Goal: Task Accomplishment & Management: Complete application form

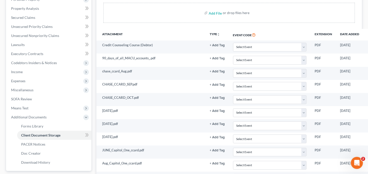
scroll to position [101, 0]
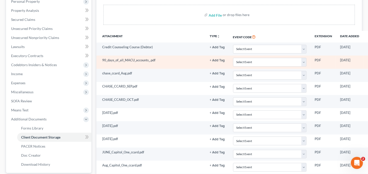
click at [368, 59] on icon "button" at bounding box center [371, 61] width 4 height 4
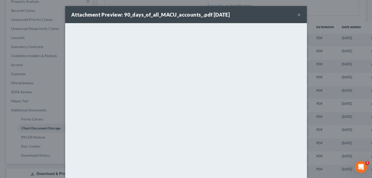
click at [298, 14] on button "×" at bounding box center [299, 15] width 4 height 6
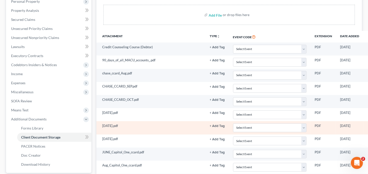
click at [368, 124] on icon "button" at bounding box center [371, 126] width 4 height 4
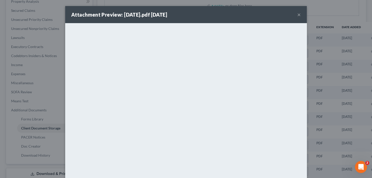
click at [297, 15] on button "×" at bounding box center [299, 15] width 4 height 6
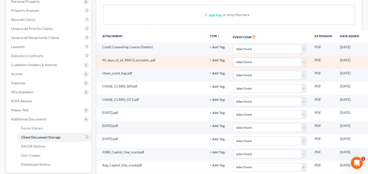
click at [368, 59] on icon "button" at bounding box center [371, 61] width 4 height 4
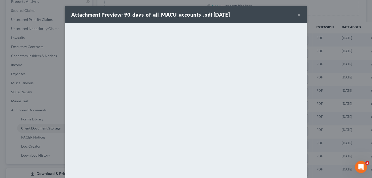
click at [297, 15] on button "×" at bounding box center [299, 15] width 4 height 6
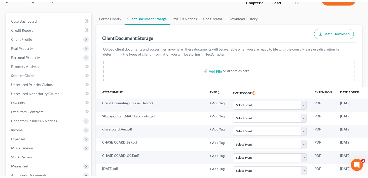
scroll to position [0, 0]
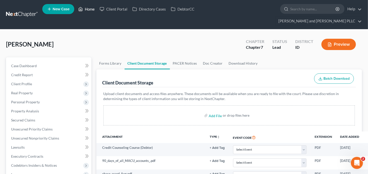
click at [90, 10] on link "Home" at bounding box center [86, 9] width 21 height 9
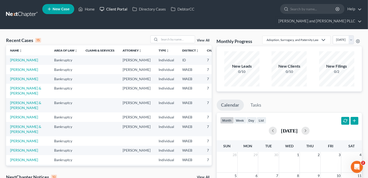
click at [120, 11] on link "Client Portal" at bounding box center [113, 9] width 33 height 9
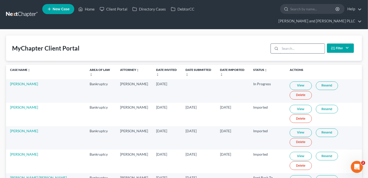
click at [296, 44] on input "search" at bounding box center [302, 49] width 45 height 10
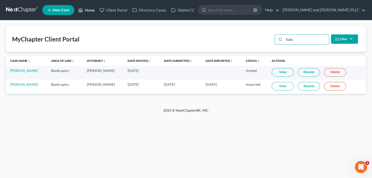
type input "tiala"
click at [88, 10] on link "Home" at bounding box center [86, 10] width 21 height 9
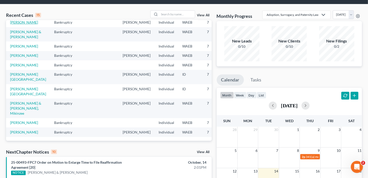
scroll to position [101, 0]
click at [18, 82] on link "[PERSON_NAME][GEOGRAPHIC_DATA]" at bounding box center [28, 76] width 36 height 9
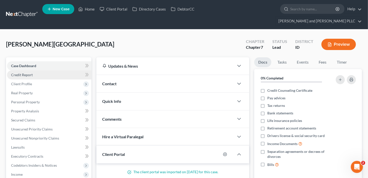
click at [29, 73] on span "Credit Report" at bounding box center [22, 75] width 22 height 4
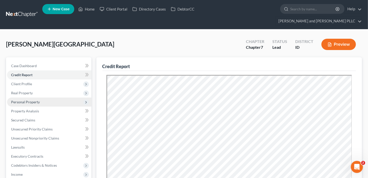
click at [26, 100] on span "Personal Property" at bounding box center [25, 102] width 29 height 4
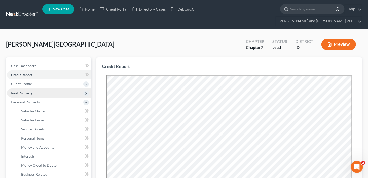
click at [22, 91] on span "Real Property" at bounding box center [22, 93] width 22 height 4
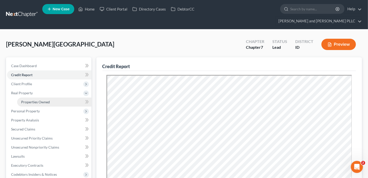
click at [24, 100] on span "Properties Owned" at bounding box center [35, 102] width 29 height 4
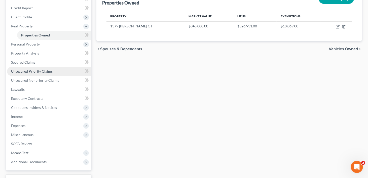
scroll to position [76, 0]
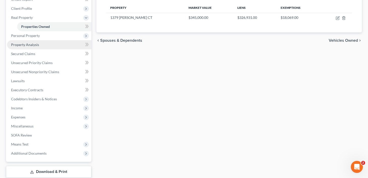
click at [15, 43] on span "Property Analysis" at bounding box center [25, 45] width 28 height 4
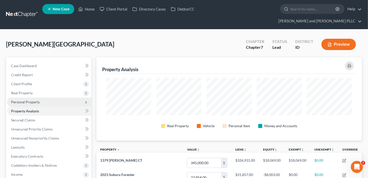
click at [24, 100] on span "Personal Property" at bounding box center [25, 102] width 29 height 4
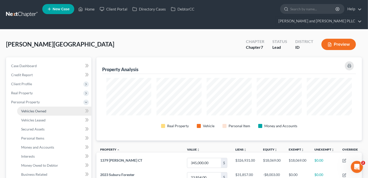
click at [27, 109] on span "Vehicles Owned" at bounding box center [33, 111] width 25 height 4
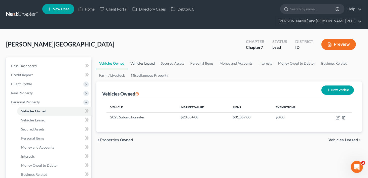
click at [137, 57] on link "Vehicles Leased" at bounding box center [143, 63] width 30 height 12
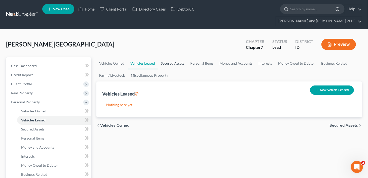
click at [176, 57] on link "Secured Assets" at bounding box center [172, 63] width 29 height 12
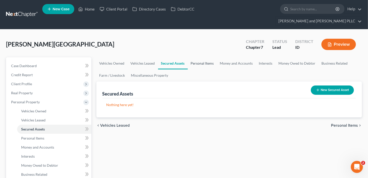
click at [197, 57] on link "Personal Items" at bounding box center [202, 63] width 29 height 12
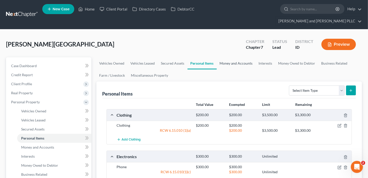
click at [237, 57] on link "Money and Accounts" at bounding box center [236, 63] width 39 height 12
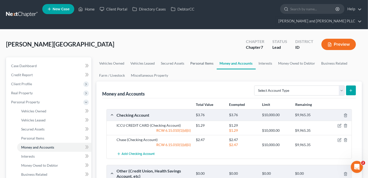
click at [200, 57] on link "Personal Items" at bounding box center [202, 63] width 29 height 12
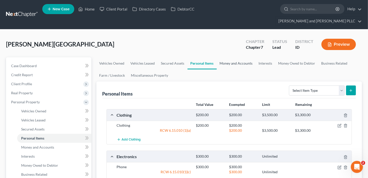
click at [241, 57] on link "Money and Accounts" at bounding box center [236, 63] width 39 height 12
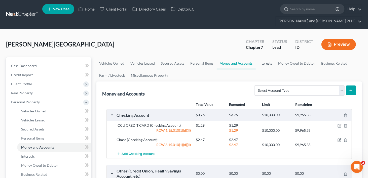
click at [266, 57] on link "Interests" at bounding box center [266, 63] width 20 height 12
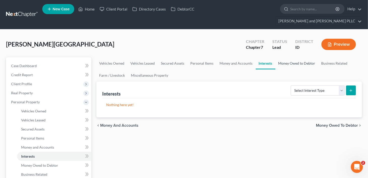
click at [295, 57] on link "Money Owed to Debtor" at bounding box center [296, 63] width 43 height 12
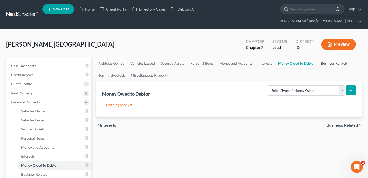
click at [337, 57] on link "Business Related" at bounding box center [334, 63] width 32 height 12
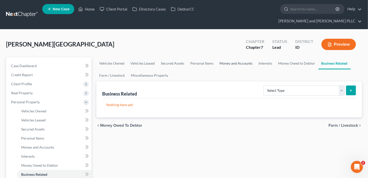
click at [238, 57] on link "Money and Accounts" at bounding box center [236, 63] width 39 height 12
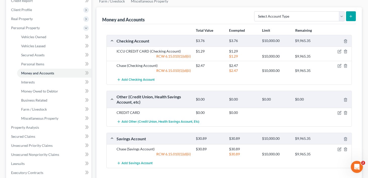
scroll to position [76, 0]
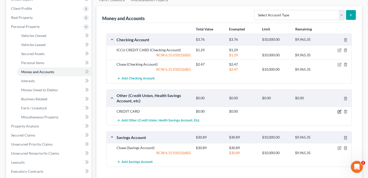
click at [340, 110] on icon "button" at bounding box center [340, 112] width 4 height 4
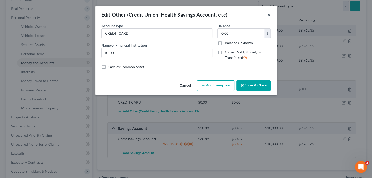
click at [269, 14] on button "×" at bounding box center [269, 15] width 4 height 6
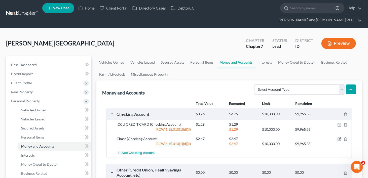
scroll to position [0, 0]
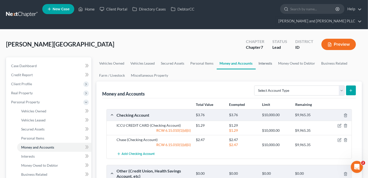
click at [269, 57] on link "Interests" at bounding box center [266, 63] width 20 height 12
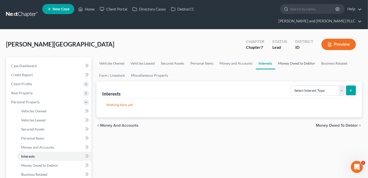
click at [296, 57] on link "Money Owed to Debtor" at bounding box center [296, 63] width 43 height 12
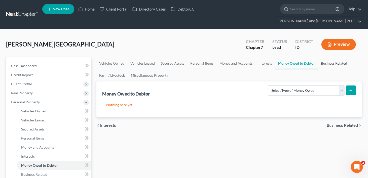
click at [332, 57] on link "Business Related" at bounding box center [334, 63] width 32 height 12
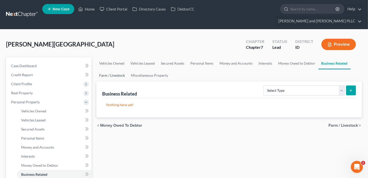
click at [101, 69] on link "Farm / Livestock" at bounding box center [112, 75] width 32 height 12
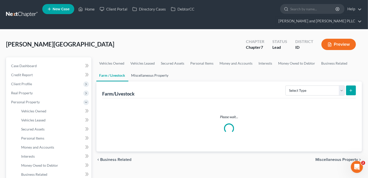
click at [146, 69] on link "Miscellaneous Property" at bounding box center [149, 75] width 43 height 12
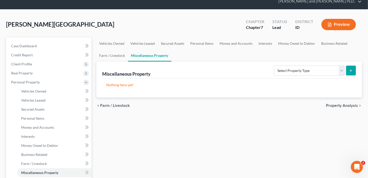
scroll to position [50, 0]
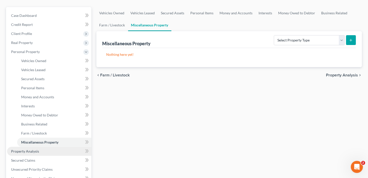
click at [27, 149] on span "Property Analysis" at bounding box center [25, 151] width 28 height 4
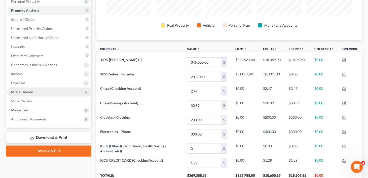
scroll to position [76, 0]
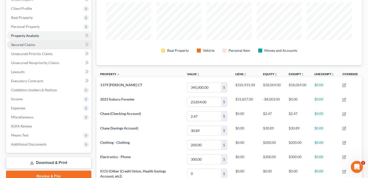
click at [23, 40] on link "Secured Claims" at bounding box center [49, 44] width 84 height 9
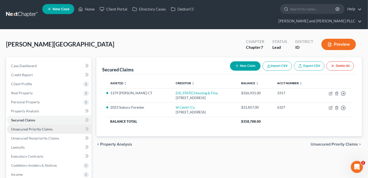
click at [28, 127] on span "Unsecured Priority Claims" at bounding box center [32, 129] width 42 height 4
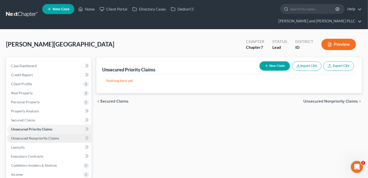
click at [25, 136] on span "Unsecured Nonpriority Claims" at bounding box center [35, 138] width 48 height 4
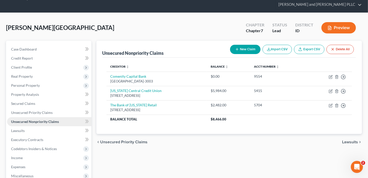
scroll to position [25, 0]
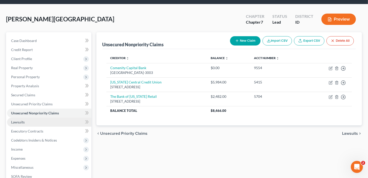
click at [17, 120] on span "Lawsuits" at bounding box center [18, 122] width 14 height 4
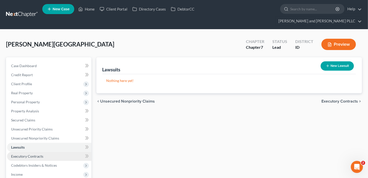
click at [21, 154] on span "Executory Contracts" at bounding box center [27, 156] width 32 height 4
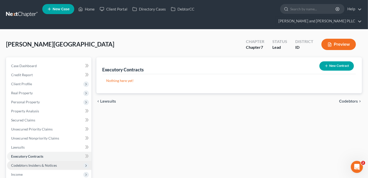
click at [19, 163] on span "Codebtors Insiders & Notices" at bounding box center [34, 165] width 46 height 4
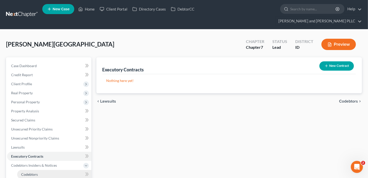
click at [28, 172] on span "Codebtors" at bounding box center [29, 174] width 17 height 4
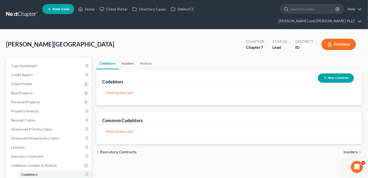
click at [128, 57] on link "Insiders" at bounding box center [128, 63] width 18 height 12
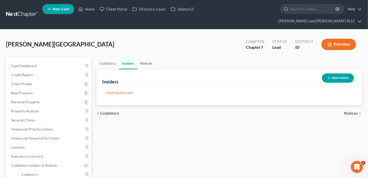
click at [150, 57] on link "Notices" at bounding box center [146, 63] width 18 height 12
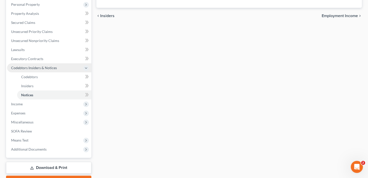
scroll to position [101, 0]
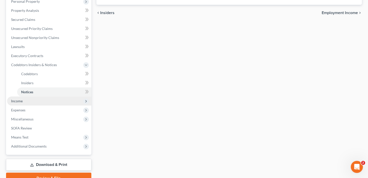
click at [23, 97] on span "Income" at bounding box center [49, 101] width 84 height 9
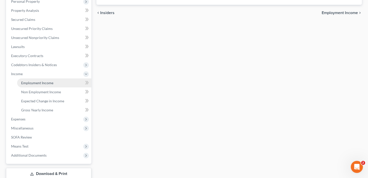
click at [44, 81] on span "Employment Income" at bounding box center [37, 83] width 32 height 4
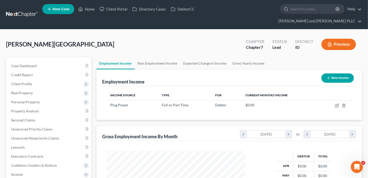
scroll to position [90, 149]
click at [280, 7] on div at bounding box center [285, 8] width 10 height 9
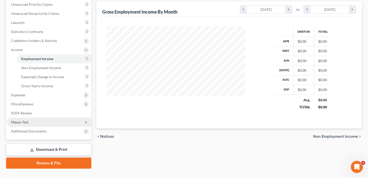
click at [27, 120] on span "Means Test" at bounding box center [19, 122] width 17 height 4
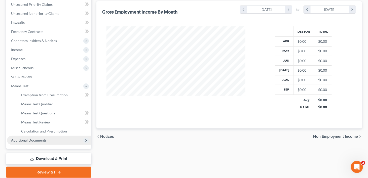
click at [24, 138] on span "Additional Documents" at bounding box center [28, 140] width 35 height 4
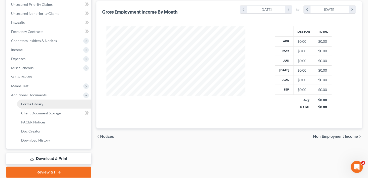
scroll to position [134, 0]
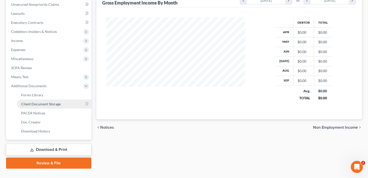
click at [35, 102] on span "Client Document Storage" at bounding box center [41, 104] width 40 height 4
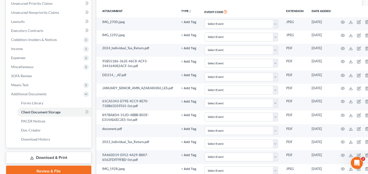
scroll to position [171, 0]
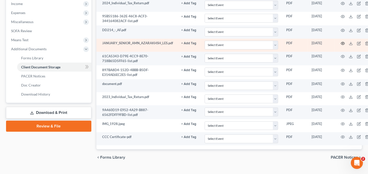
click at [343, 43] on circle "button" at bounding box center [342, 43] width 1 height 1
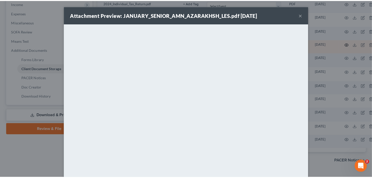
scroll to position [167, 0]
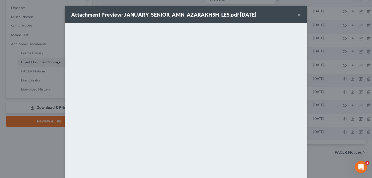
click at [297, 14] on button "×" at bounding box center [299, 15] width 4 height 6
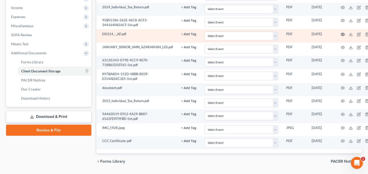
click at [341, 33] on icon "button" at bounding box center [343, 34] width 4 height 3
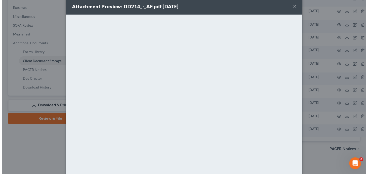
scroll to position [0, 0]
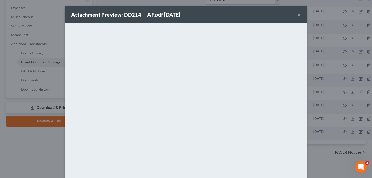
click at [297, 14] on button "×" at bounding box center [299, 15] width 4 height 6
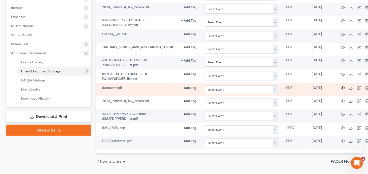
click at [344, 87] on icon "button" at bounding box center [343, 88] width 4 height 3
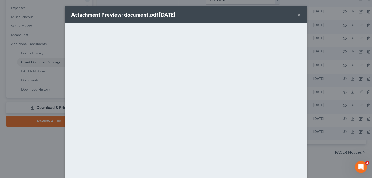
click at [297, 15] on button "×" at bounding box center [299, 15] width 4 height 6
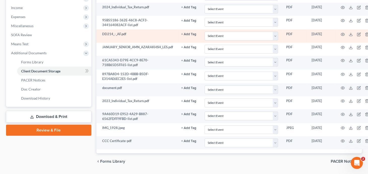
scroll to position [171, 0]
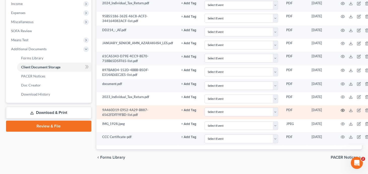
click at [341, 108] on icon "button" at bounding box center [343, 110] width 4 height 4
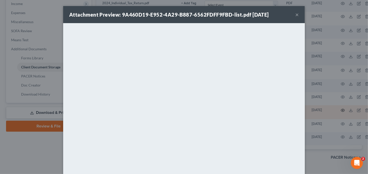
scroll to position [167, 0]
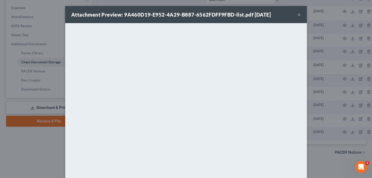
click at [297, 14] on button "×" at bounding box center [299, 15] width 4 height 6
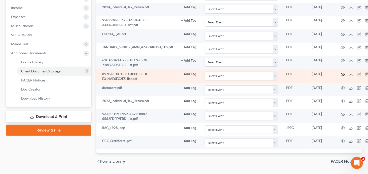
click at [342, 72] on icon "button" at bounding box center [343, 74] width 4 height 4
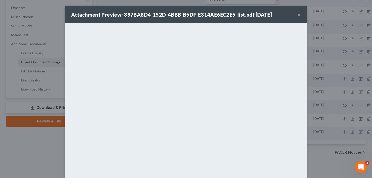
click at [297, 15] on button "×" at bounding box center [299, 15] width 4 height 6
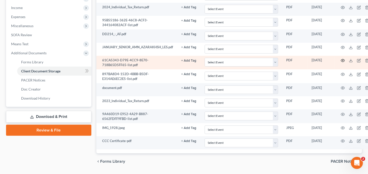
click at [342, 59] on icon "button" at bounding box center [343, 61] width 4 height 4
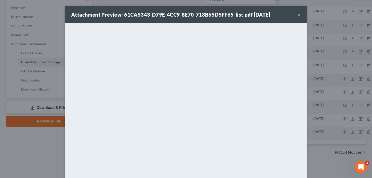
click at [297, 14] on button "×" at bounding box center [299, 15] width 4 height 6
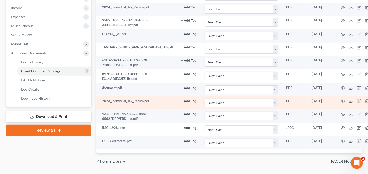
scroll to position [142, 0]
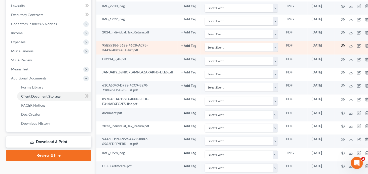
click at [343, 44] on icon "button" at bounding box center [343, 46] width 4 height 4
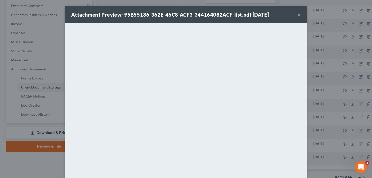
click at [297, 14] on button "×" at bounding box center [299, 15] width 4 height 6
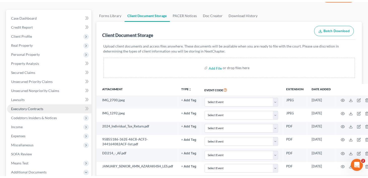
scroll to position [50, 0]
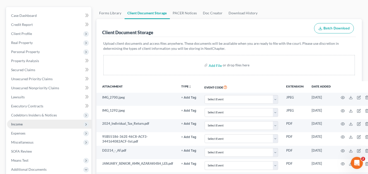
click at [16, 122] on span "Income" at bounding box center [17, 124] width 12 height 4
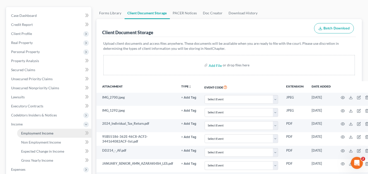
click at [34, 131] on span "Employment Income" at bounding box center [37, 133] width 32 height 4
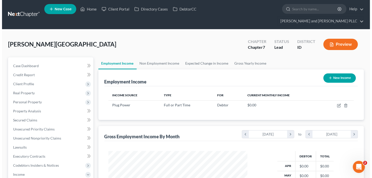
scroll to position [90, 149]
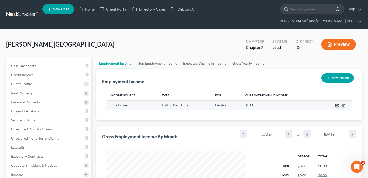
click at [337, 104] on icon "button" at bounding box center [337, 105] width 2 height 2
select select "0"
select select "36"
select select "3"
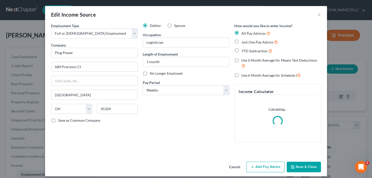
scroll to position [90, 151]
